Goal: Find specific page/section: Find specific page/section

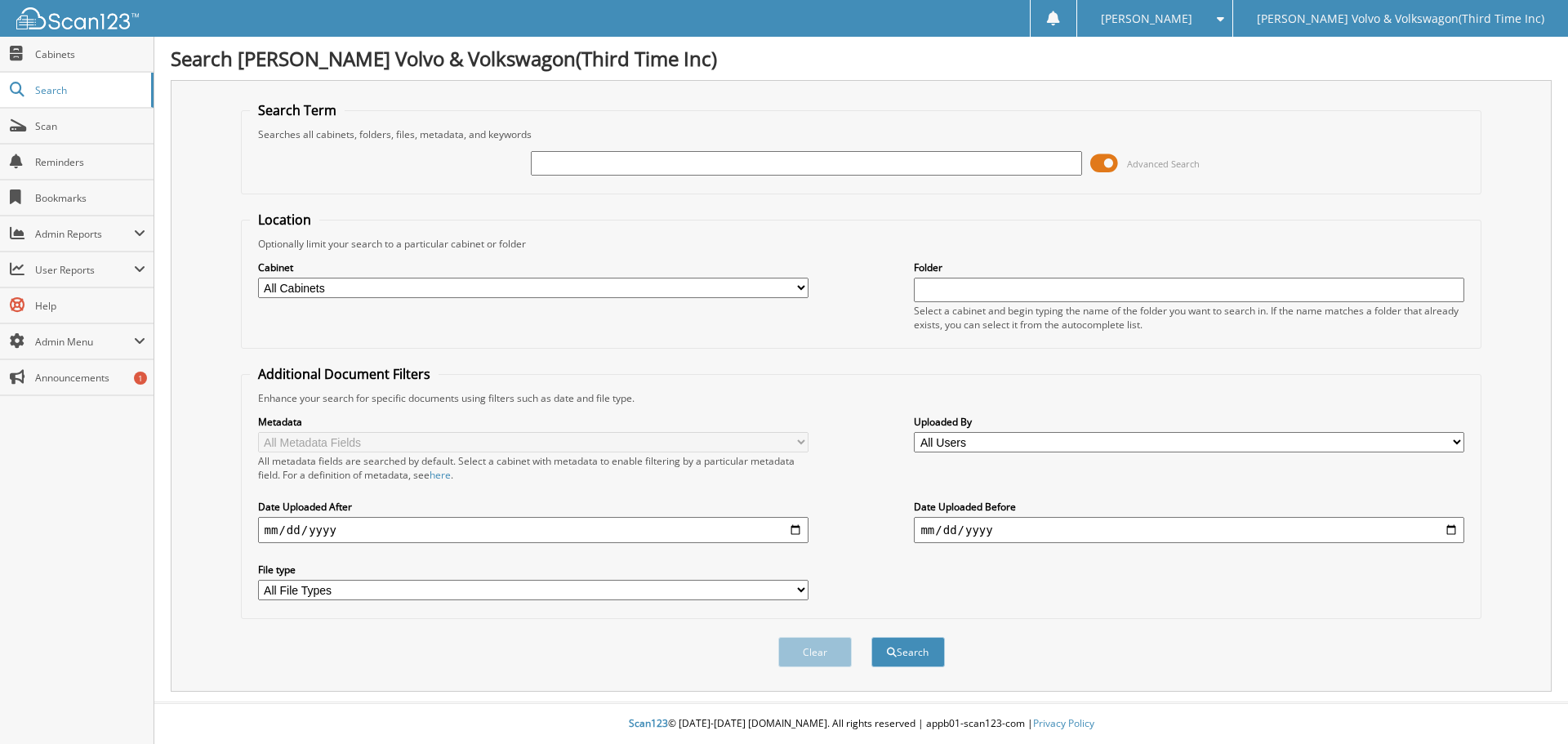
click at [805, 160] on input "text" at bounding box center [805, 164] width 550 height 25
type input "8506a"
click at [871, 637] on button "Search" at bounding box center [907, 652] width 74 height 31
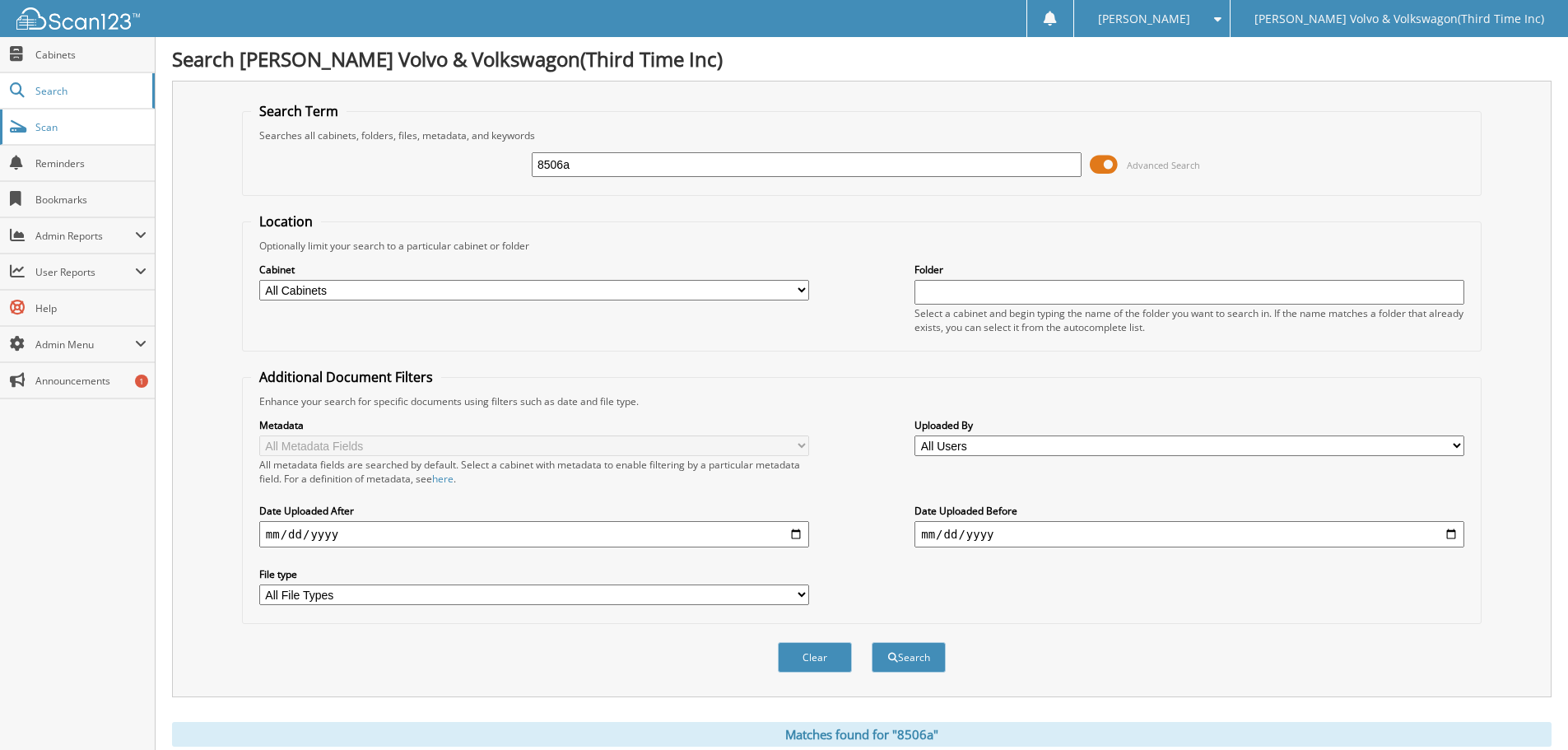
click at [38, 123] on span "Scan" at bounding box center [91, 127] width 111 height 14
